Goal: Transaction & Acquisition: Purchase product/service

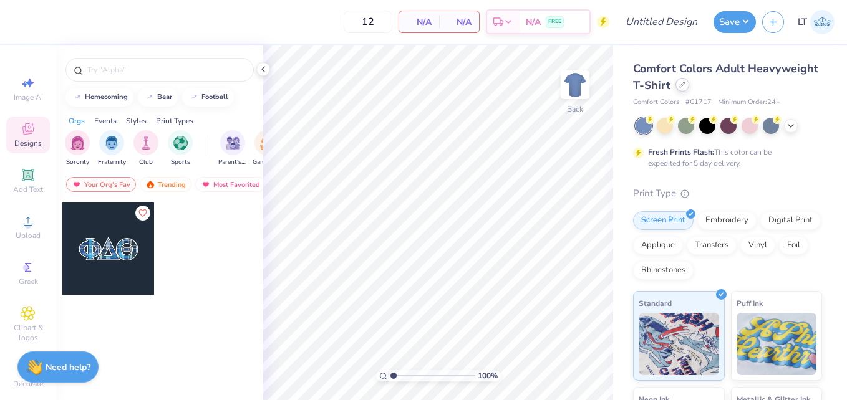
click at [685, 85] on icon at bounding box center [682, 85] width 6 height 6
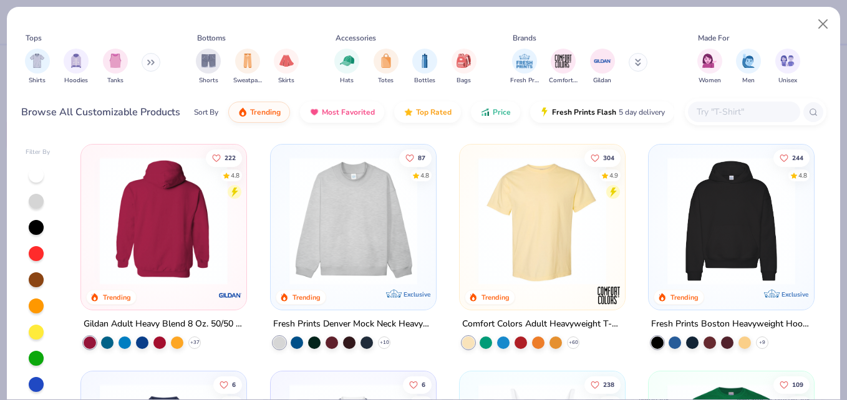
click at [94, 227] on img at bounding box center [23, 221] width 140 height 128
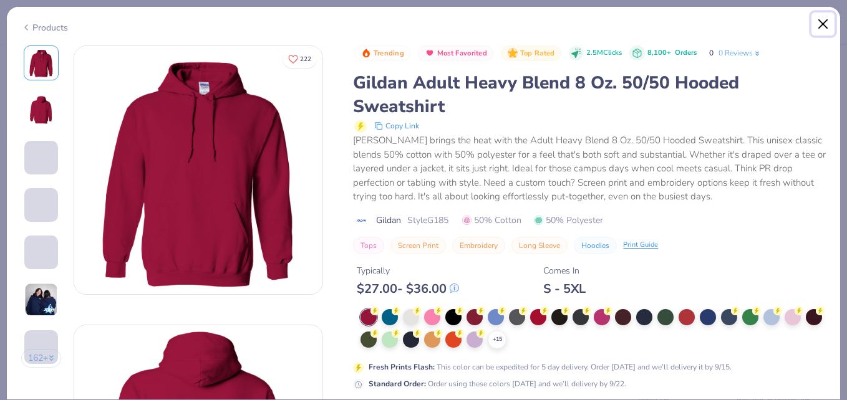
click at [821, 23] on button "Close" at bounding box center [823, 24] width 24 height 24
click at [822, 22] on button "Close" at bounding box center [823, 24] width 24 height 24
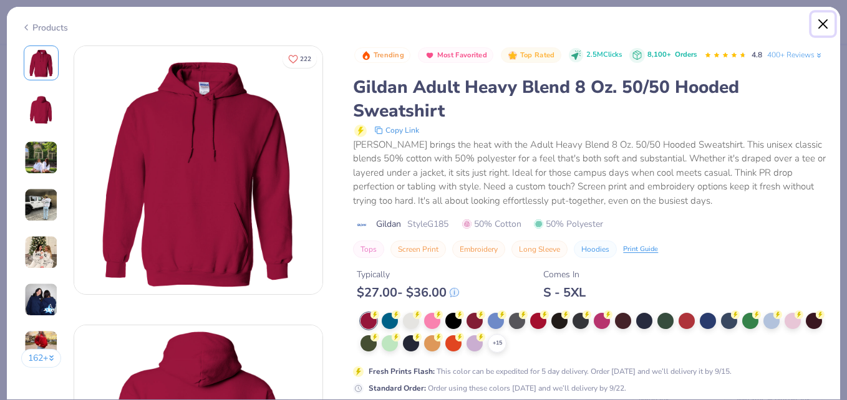
click at [818, 24] on button "Close" at bounding box center [823, 24] width 24 height 24
click at [832, 32] on button "Close" at bounding box center [823, 24] width 24 height 24
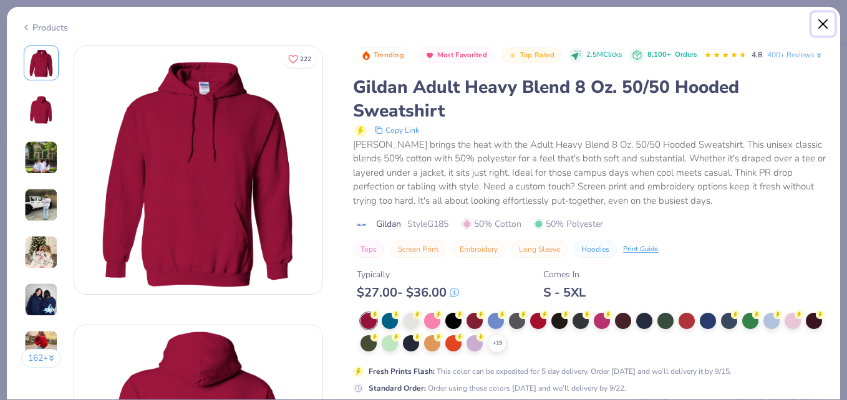
click at [832, 32] on button "Close" at bounding box center [823, 24] width 24 height 24
click at [805, 109] on div "Gildan Adult Heavy Blend 8 Oz. 50/50 Hooded Sweatshirt" at bounding box center [589, 98] width 473 height 47
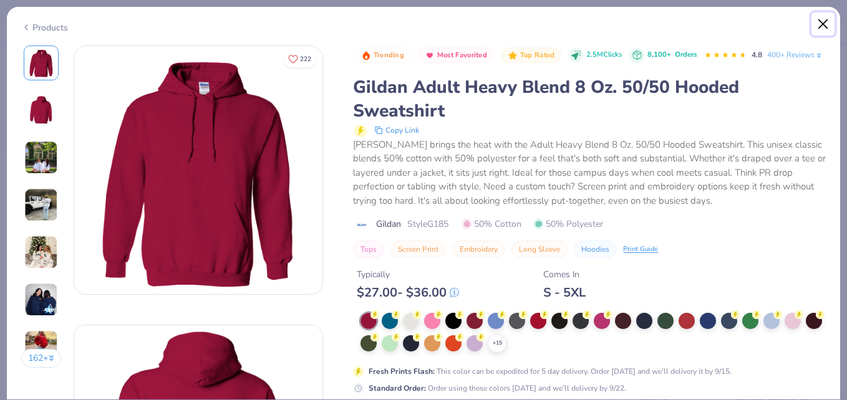
click at [823, 21] on button "Close" at bounding box center [823, 24] width 24 height 24
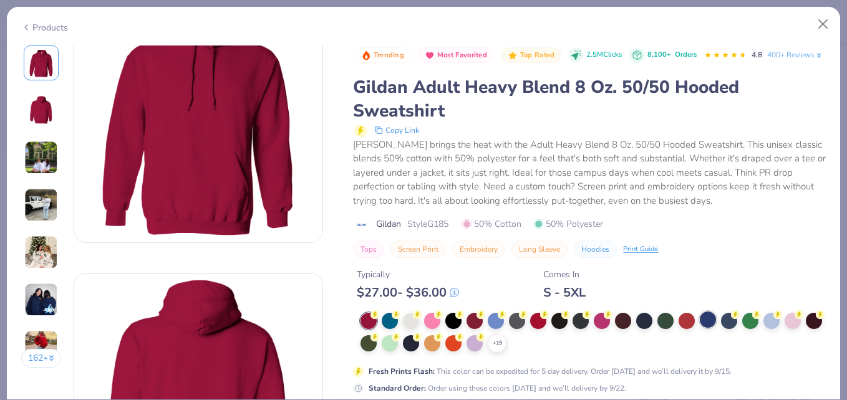
click at [713, 328] on div at bounding box center [708, 320] width 16 height 16
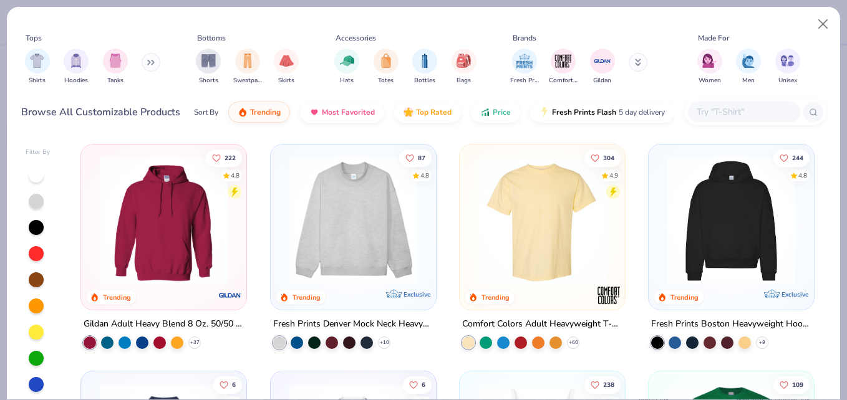
click at [389, 205] on img at bounding box center [353, 221] width 140 height 128
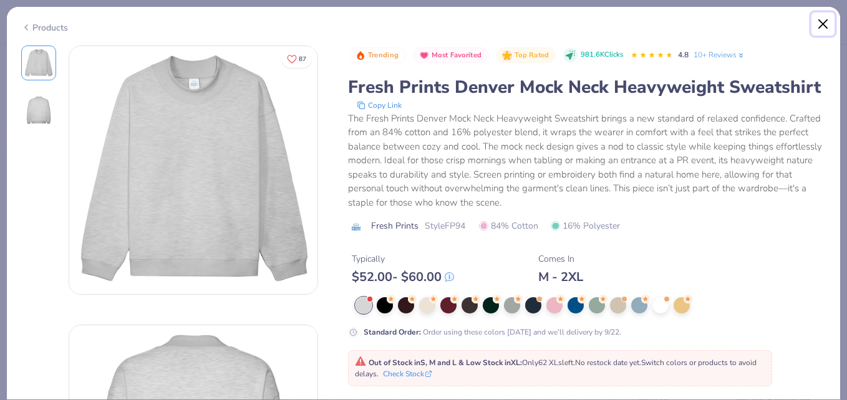
click at [829, 25] on button "Close" at bounding box center [823, 24] width 24 height 24
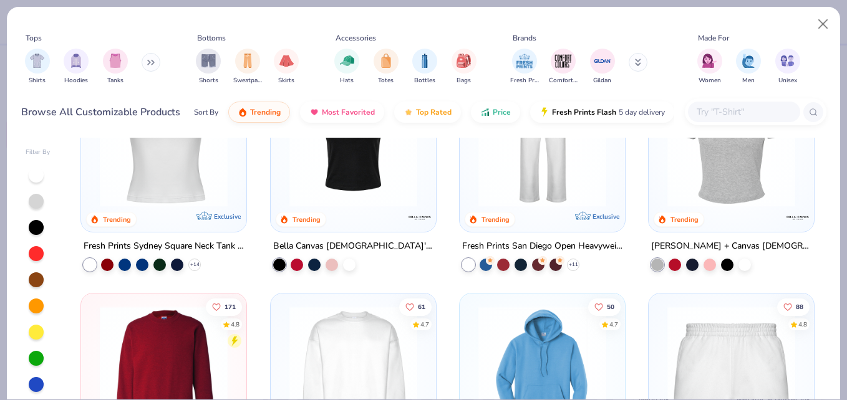
scroll to position [715, 0]
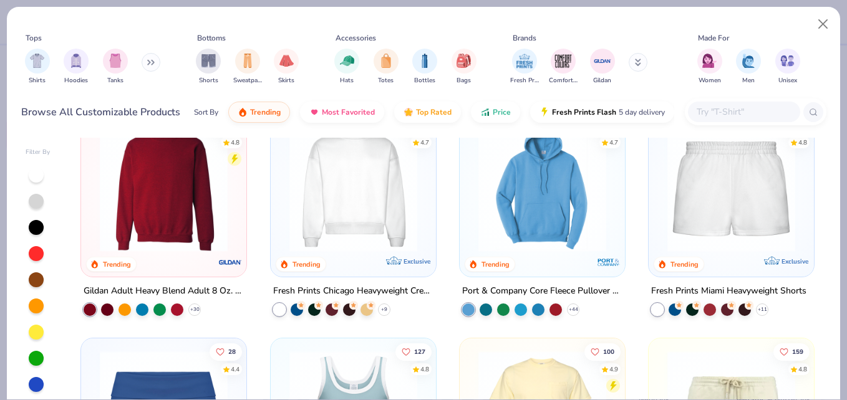
click at [402, 211] on img at bounding box center [353, 188] width 140 height 128
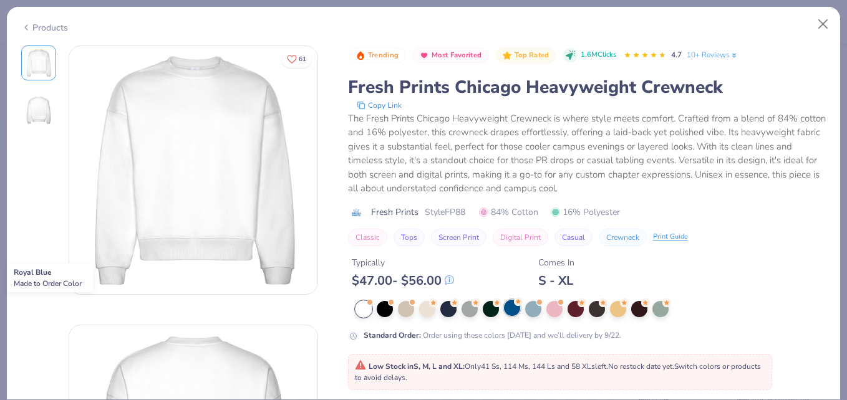
click at [509, 312] on div at bounding box center [512, 308] width 16 height 16
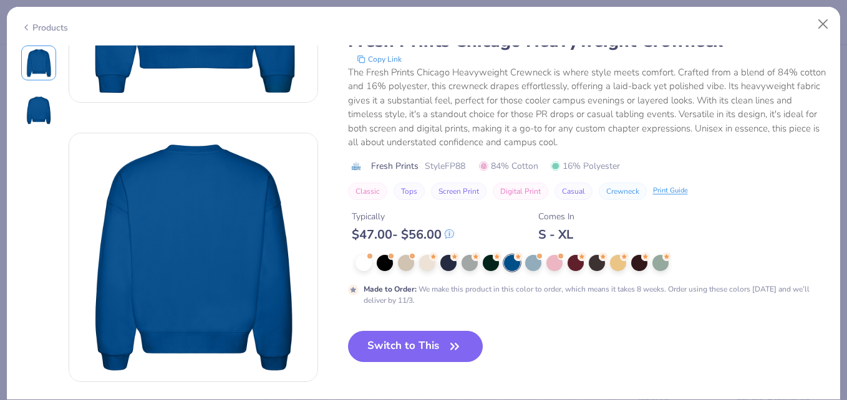
scroll to position [193, 0]
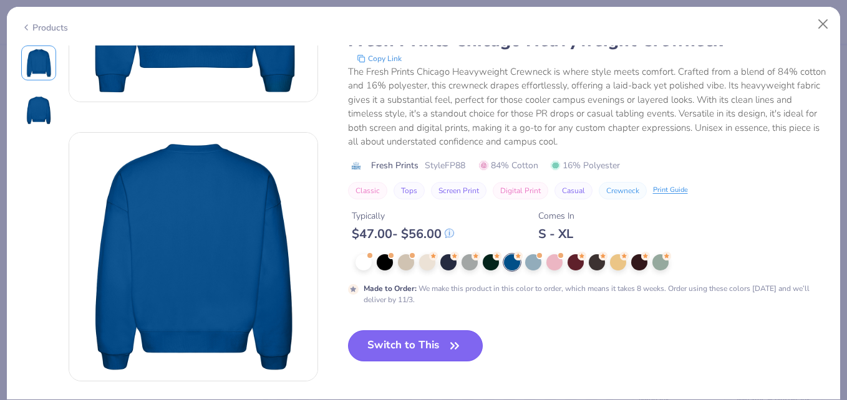
click at [455, 349] on icon "button" at bounding box center [454, 345] width 17 height 17
type input "50"
type textarea "x"
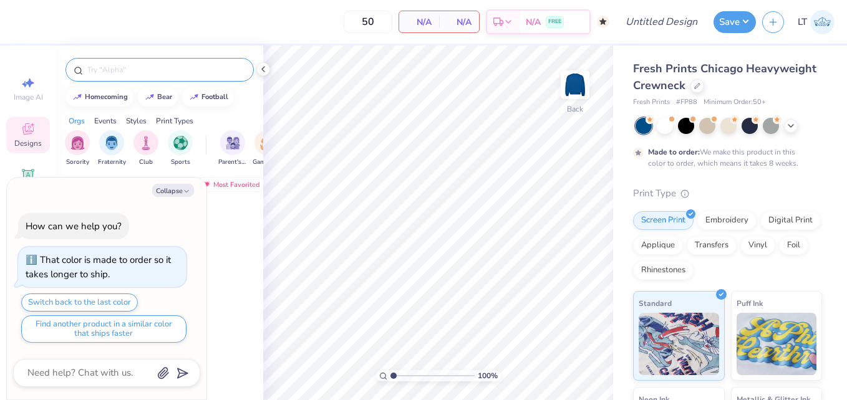
click at [147, 72] on input "text" at bounding box center [166, 70] width 160 height 12
type input "scuba"
click at [181, 196] on button "Collapse" at bounding box center [173, 190] width 42 height 13
type textarea "x"
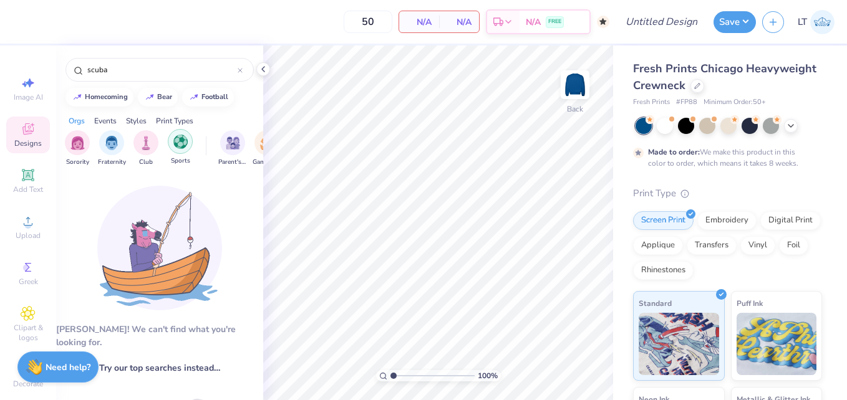
click at [176, 147] on img "filter for Sports" at bounding box center [180, 142] width 14 height 14
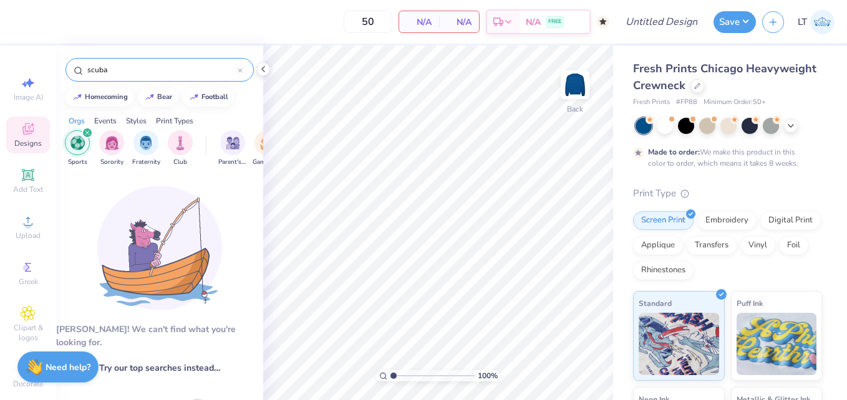
click at [156, 69] on input "scuba" at bounding box center [162, 70] width 152 height 12
